Goal: Find specific page/section: Find specific page/section

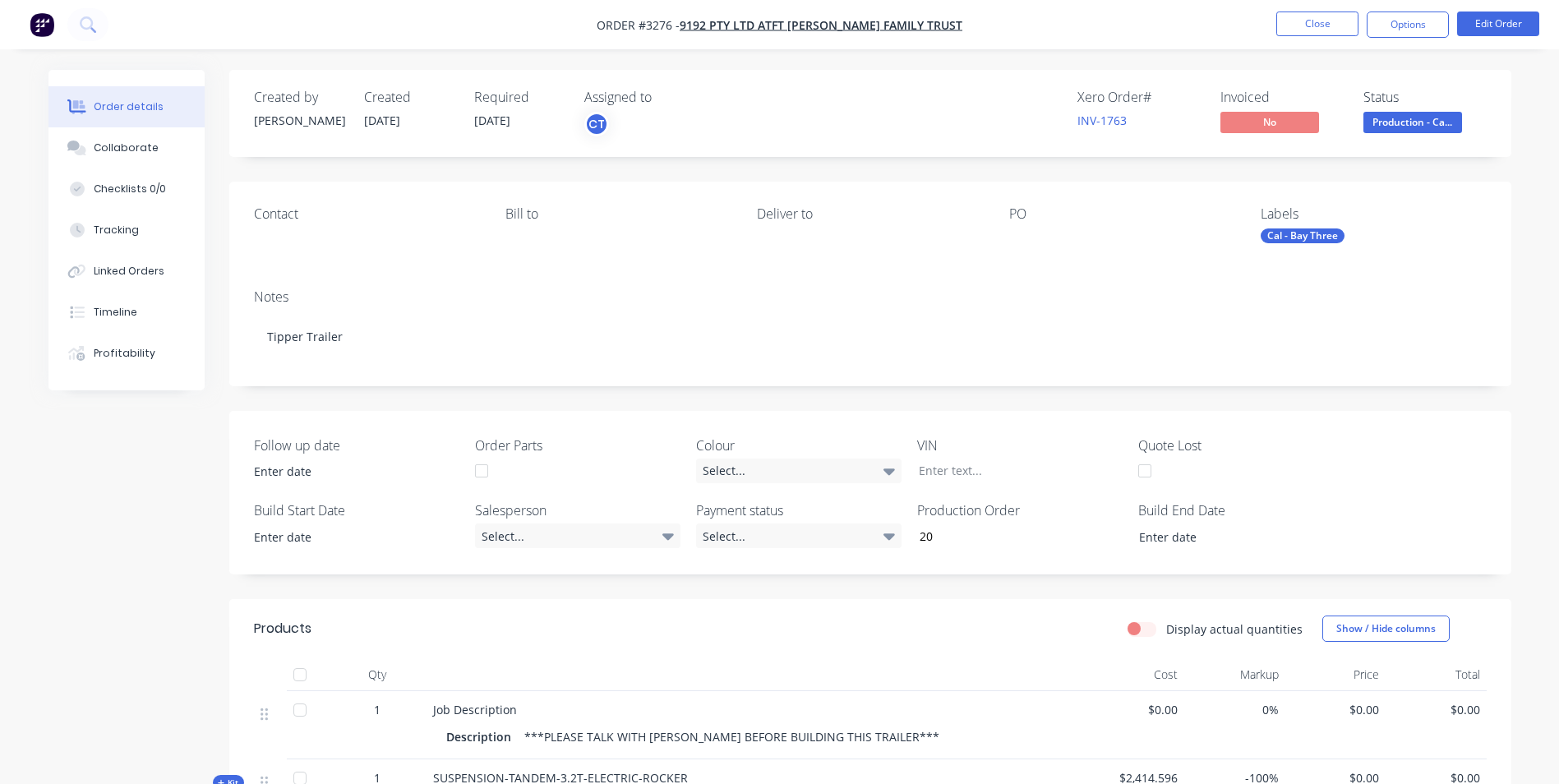
scroll to position [82, 0]
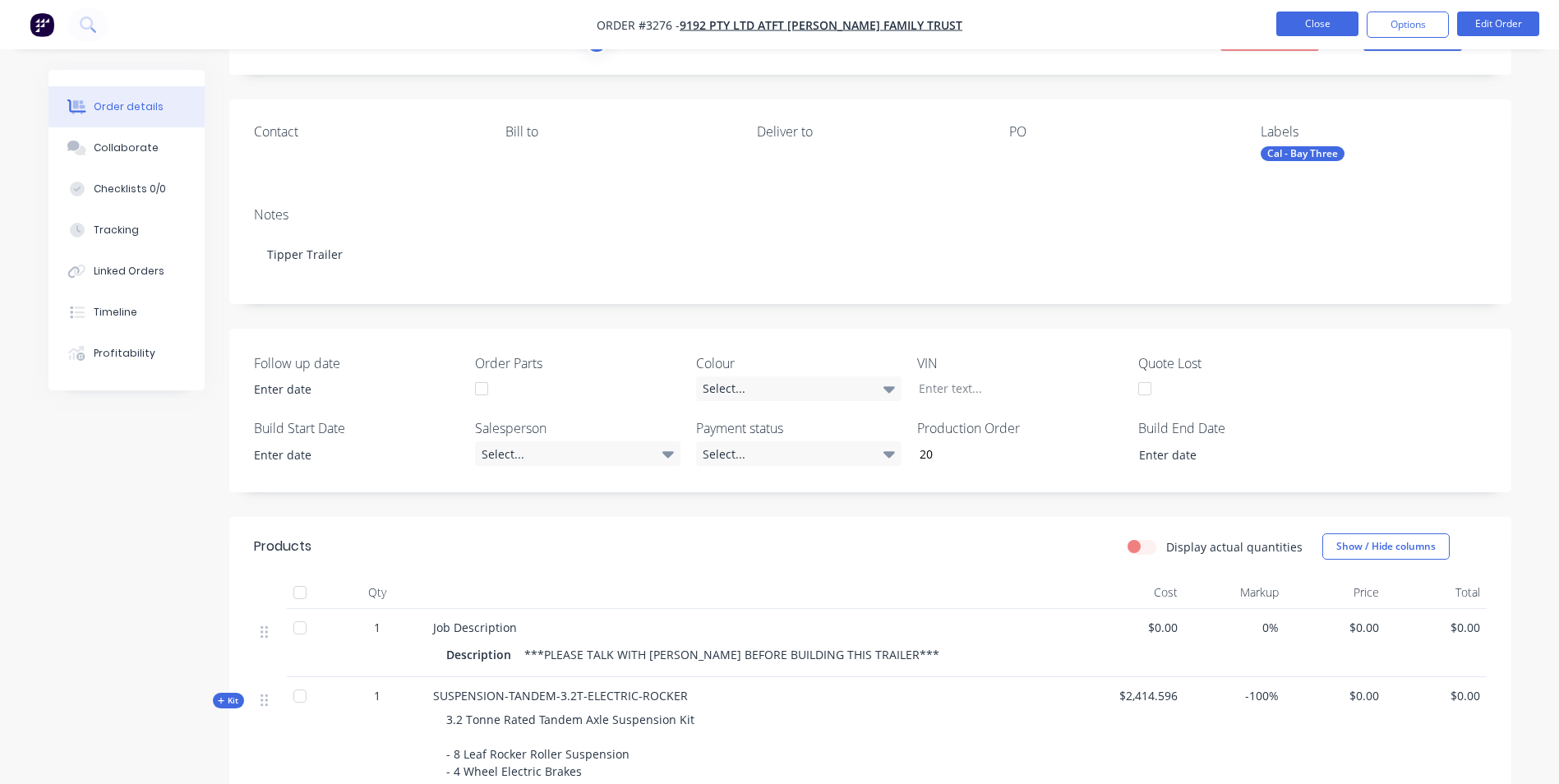
click at [1309, 24] on button "Close" at bounding box center [1317, 24] width 82 height 25
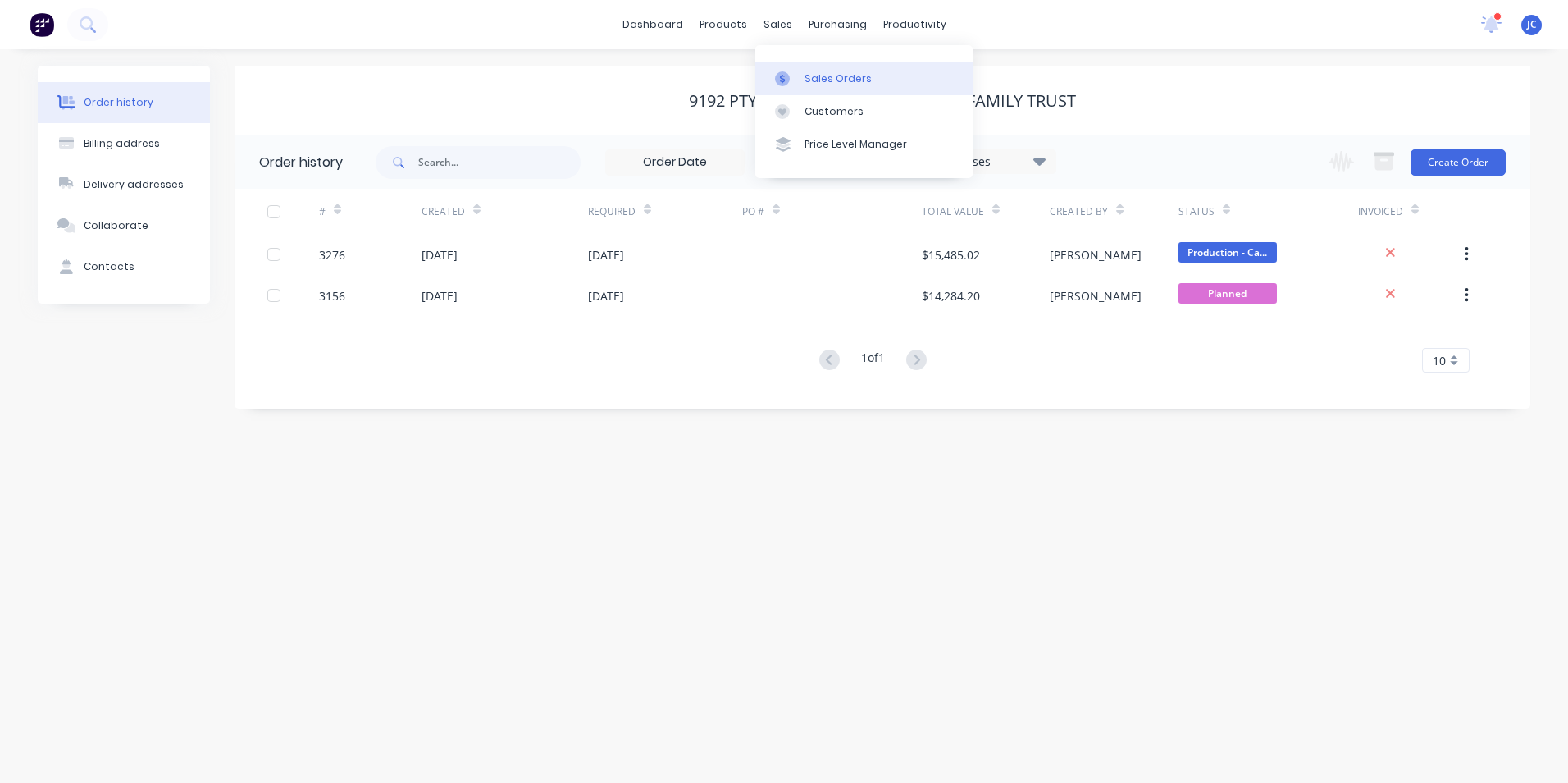
click at [841, 73] on div "Sales Orders" at bounding box center [838, 78] width 67 height 14
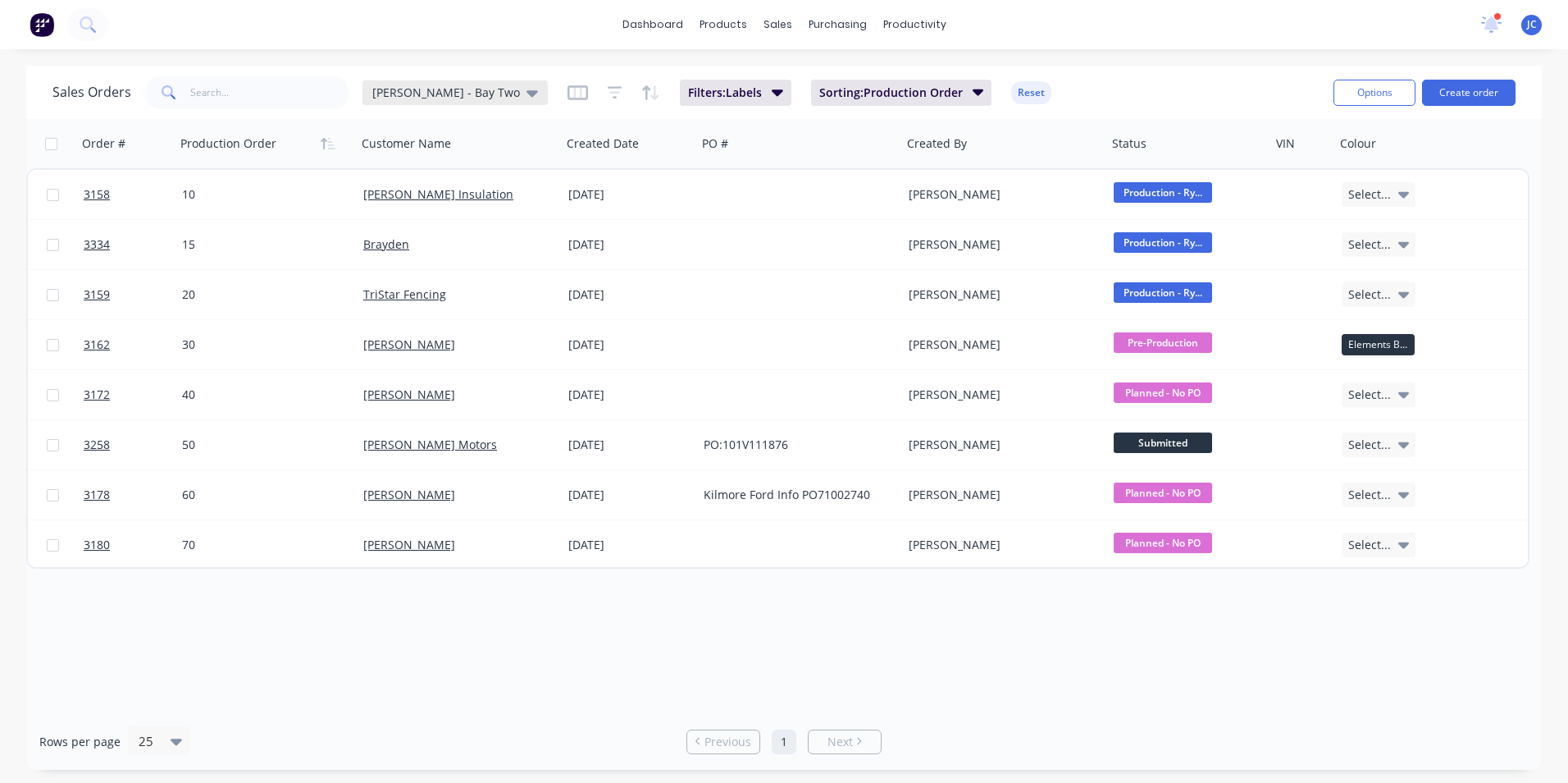
click at [453, 93] on div "[PERSON_NAME] - Bay Two" at bounding box center [455, 92] width 166 height 14
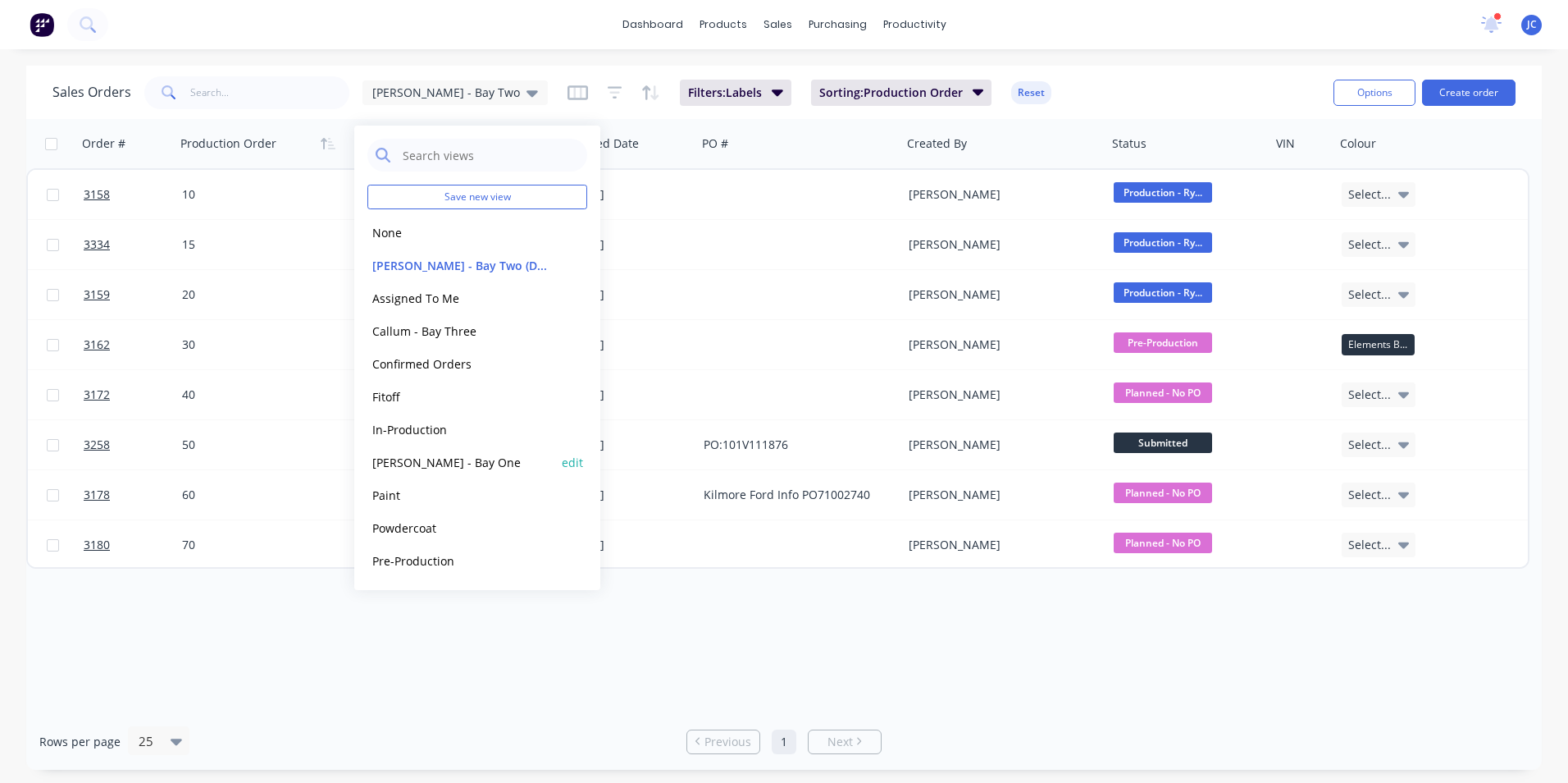
click at [421, 464] on button "[PERSON_NAME] - Bay One" at bounding box center [460, 462] width 187 height 19
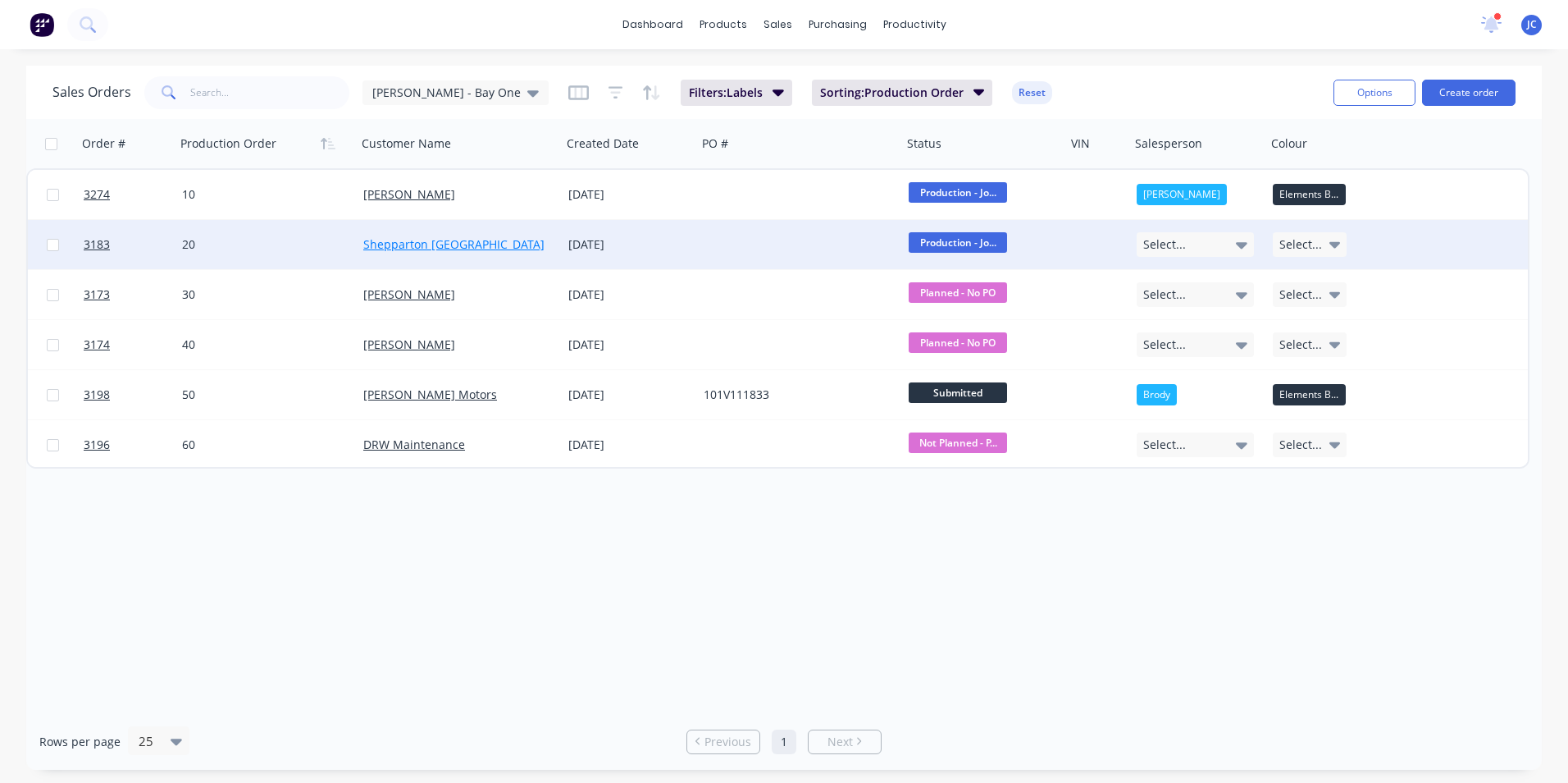
click at [450, 240] on link "Shepparton [GEOGRAPHIC_DATA]" at bounding box center [454, 244] width 181 height 15
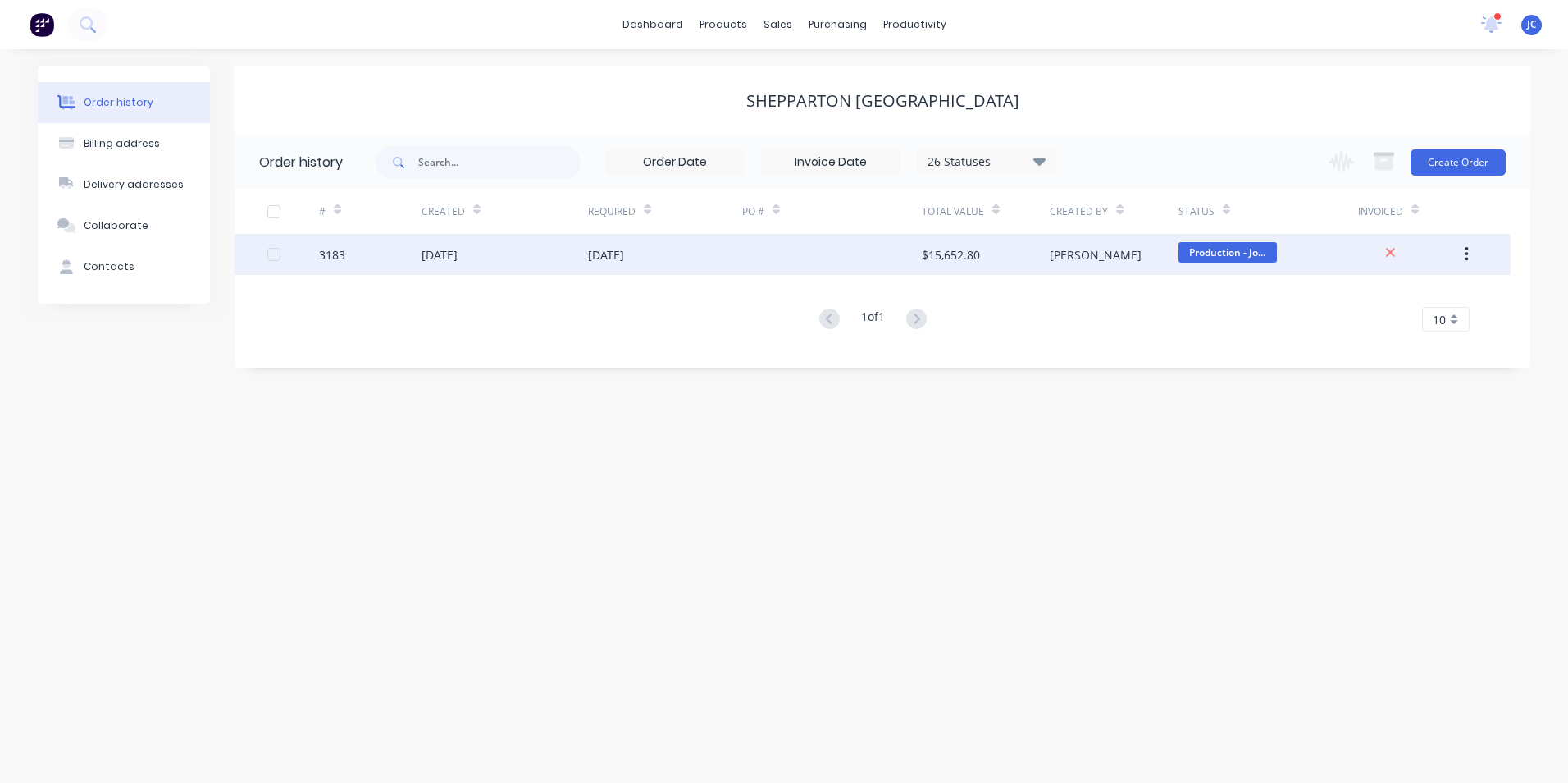
click at [624, 254] on div "[DATE]" at bounding box center [606, 255] width 36 height 17
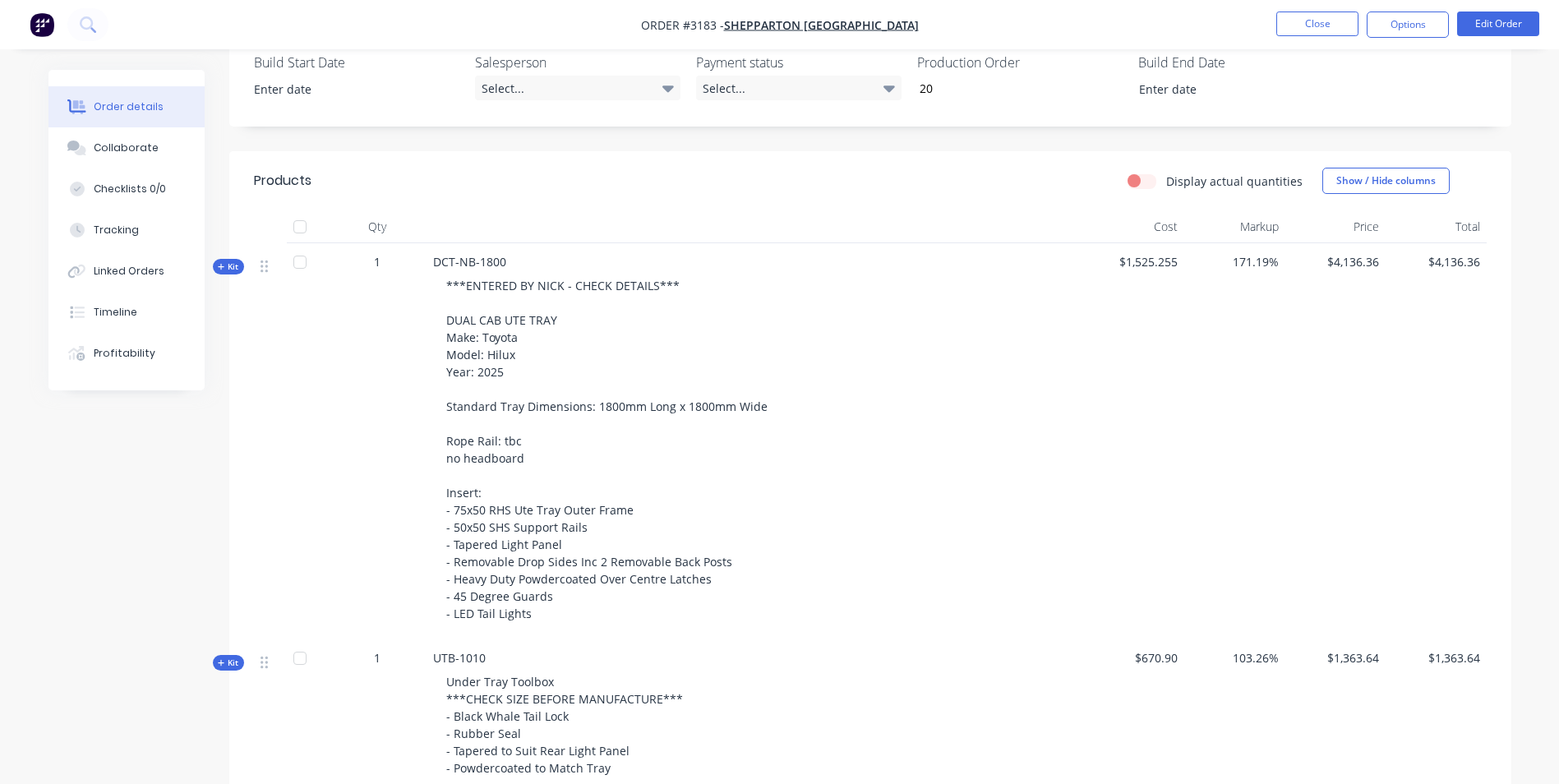
scroll to position [329, 0]
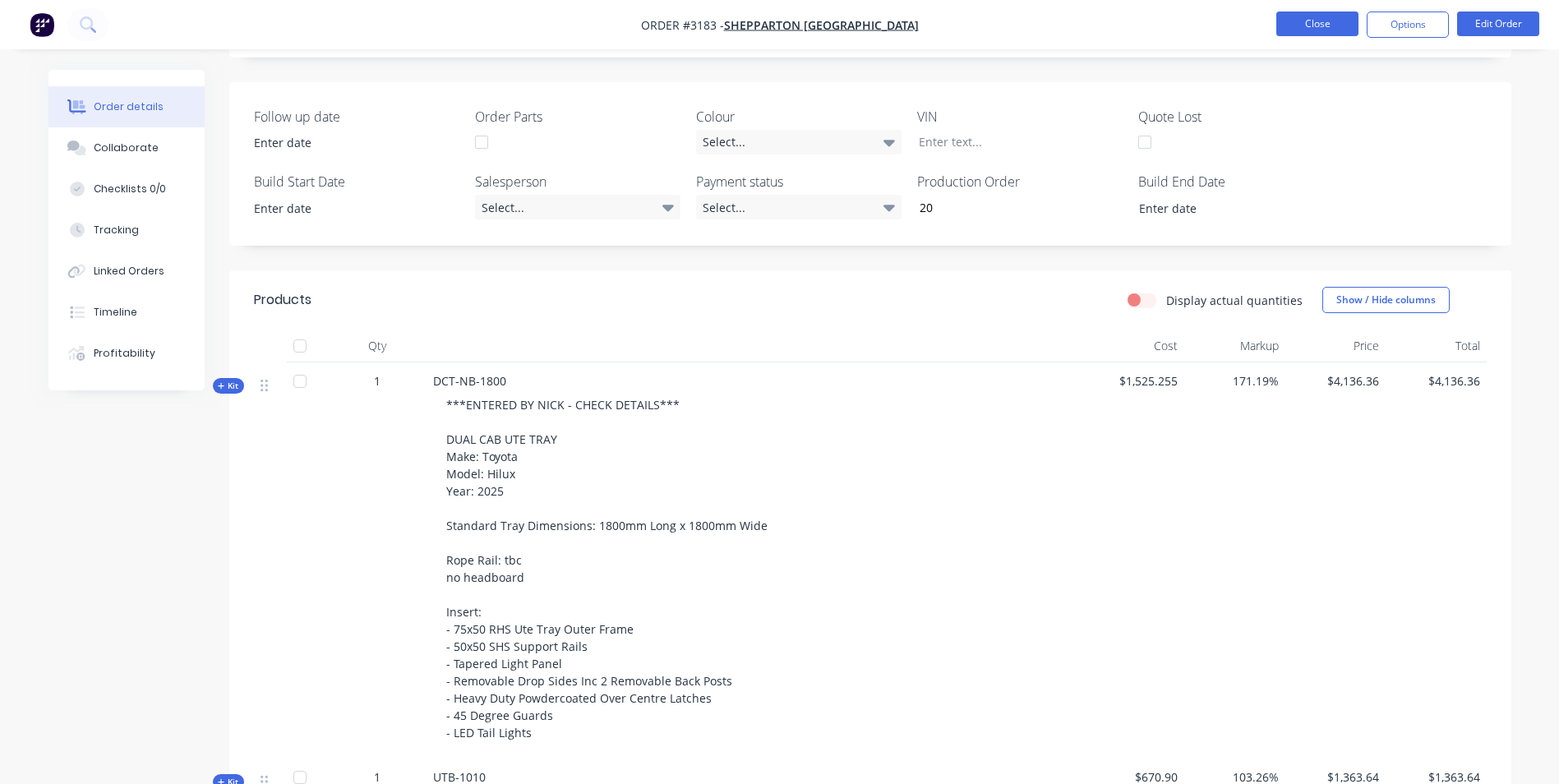
click at [1329, 28] on button "Close" at bounding box center [1317, 24] width 82 height 25
